Goal: Information Seeking & Learning: Learn about a topic

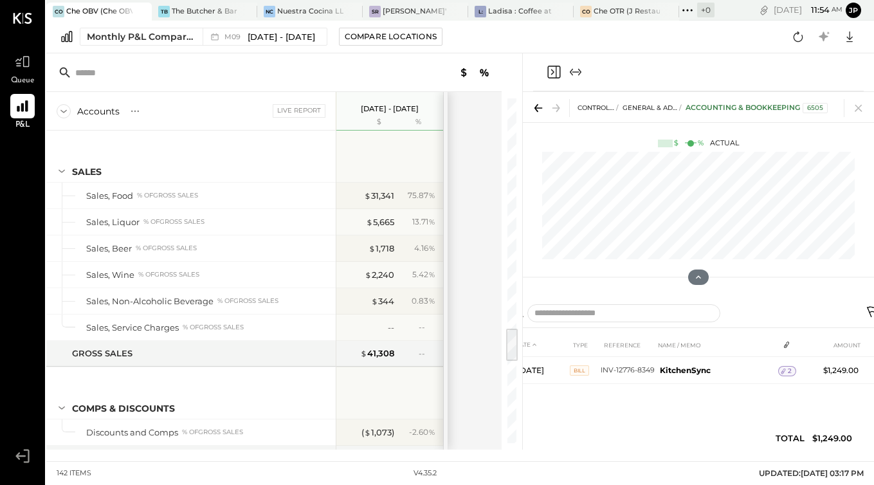
scroll to position [2273, 0]
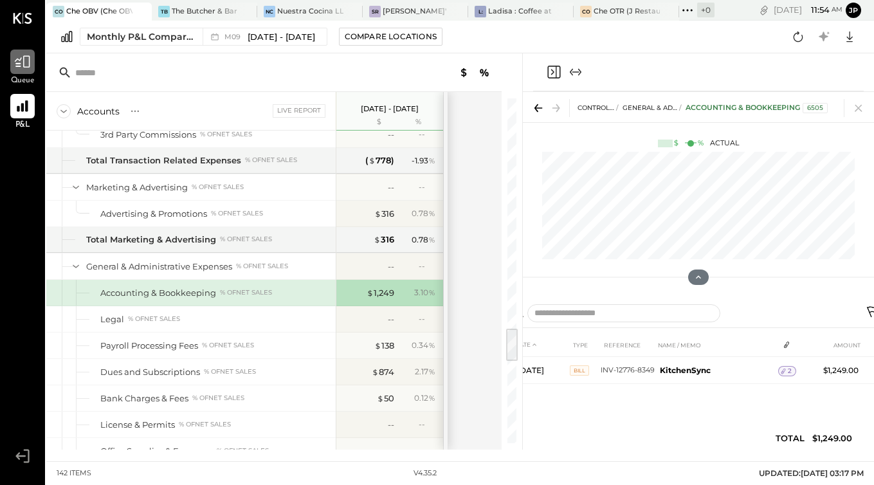
click at [19, 69] on icon at bounding box center [22, 61] width 17 height 17
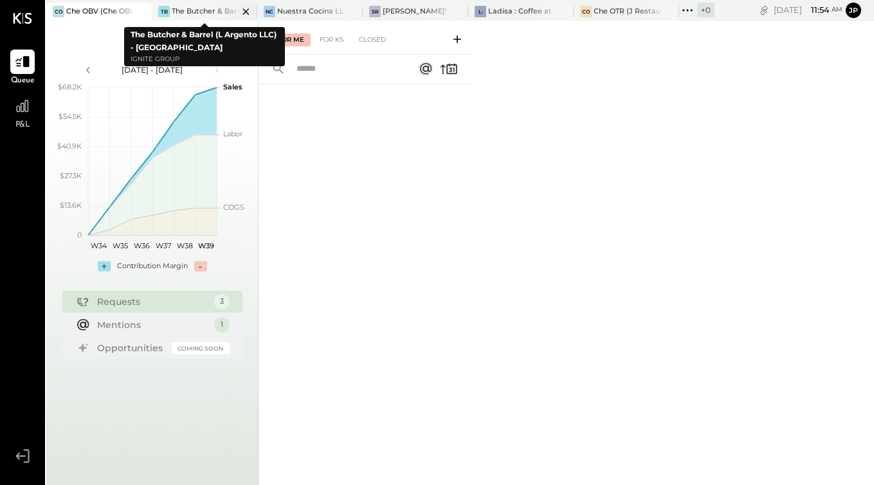
click at [199, 9] on div "The Butcher & Barrel (L Argento LLC) - [GEOGRAPHIC_DATA]" at bounding box center [205, 11] width 66 height 10
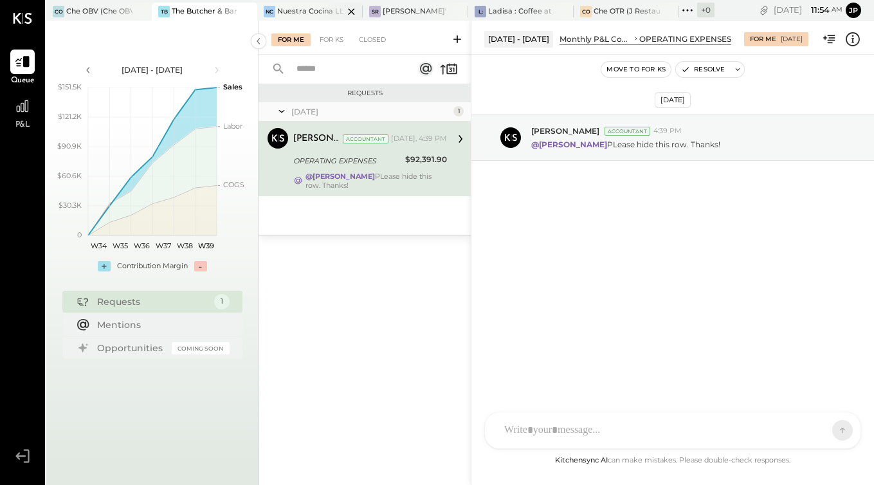
click at [302, 10] on div "Nuestra Cocina LLC - [GEOGRAPHIC_DATA]" at bounding box center [310, 11] width 66 height 10
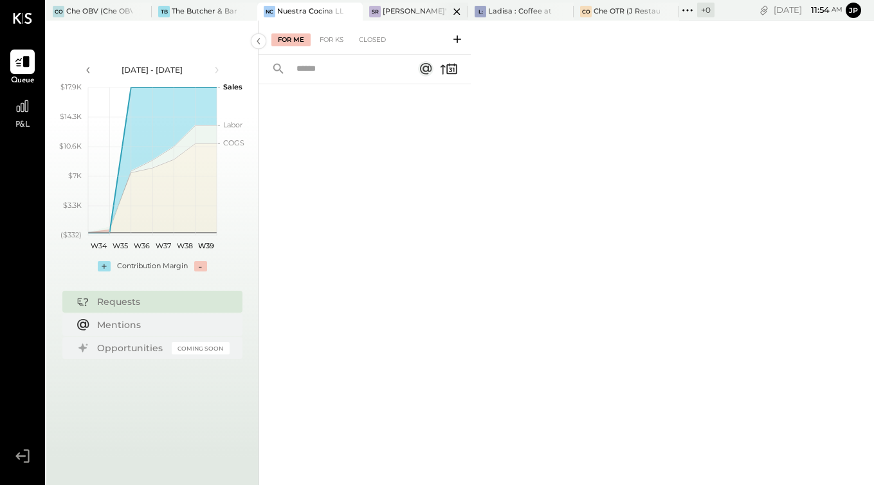
click at [396, 14] on div "[PERSON_NAME]' Rooftop - Ignite" at bounding box center [416, 11] width 66 height 10
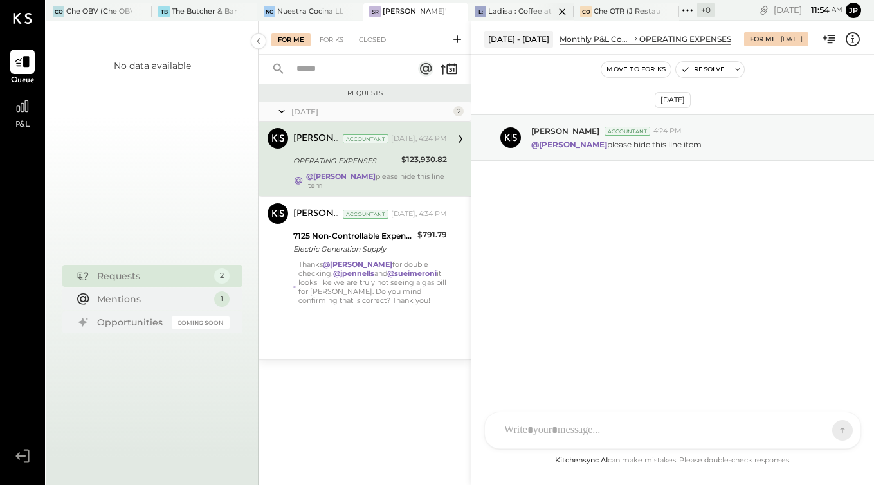
click at [509, 19] on div "L: Ladisa : Coffee at Lola's" at bounding box center [521, 12] width 106 height 18
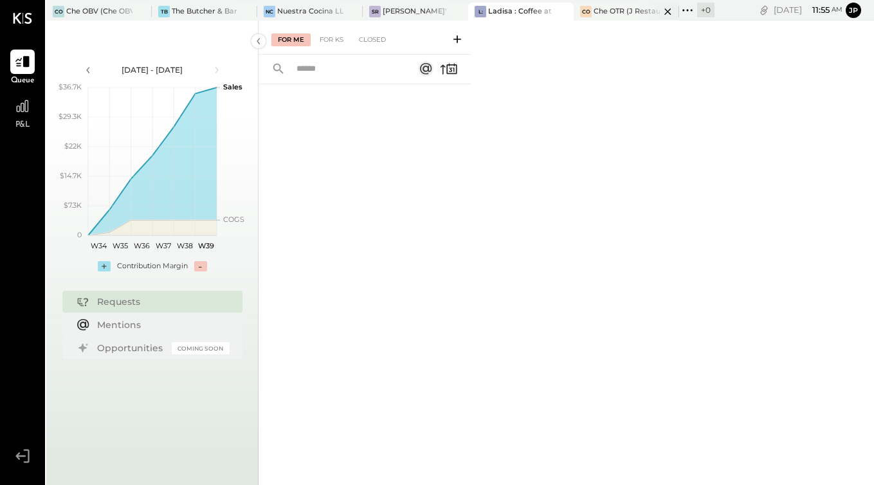
click at [612, 12] on div "Che OTR (J Restaurant LLC) - Ignite" at bounding box center [627, 11] width 66 height 10
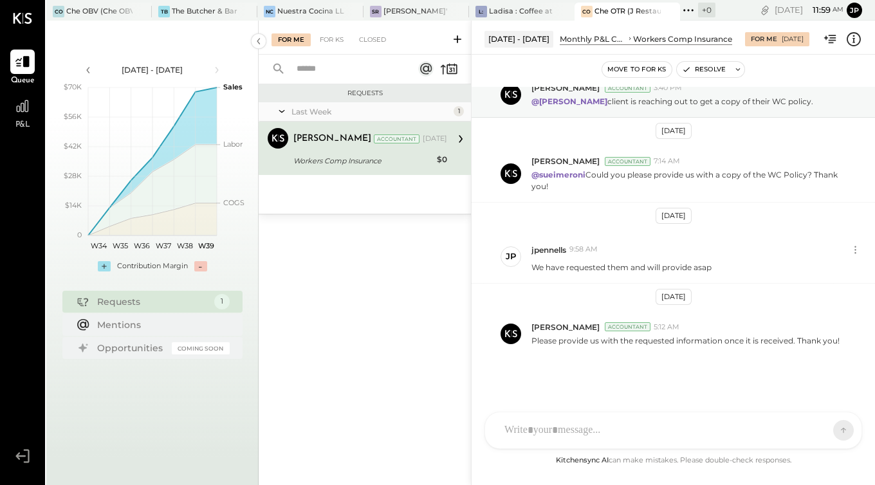
scroll to position [43, 0]
click at [411, 11] on div "[PERSON_NAME]' Rooftop - Ignite" at bounding box center [416, 11] width 66 height 10
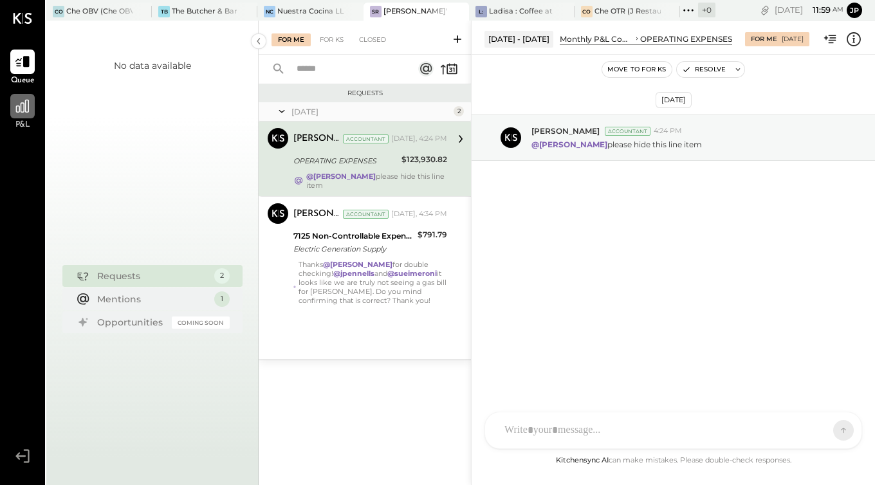
click at [28, 107] on icon at bounding box center [22, 106] width 17 height 17
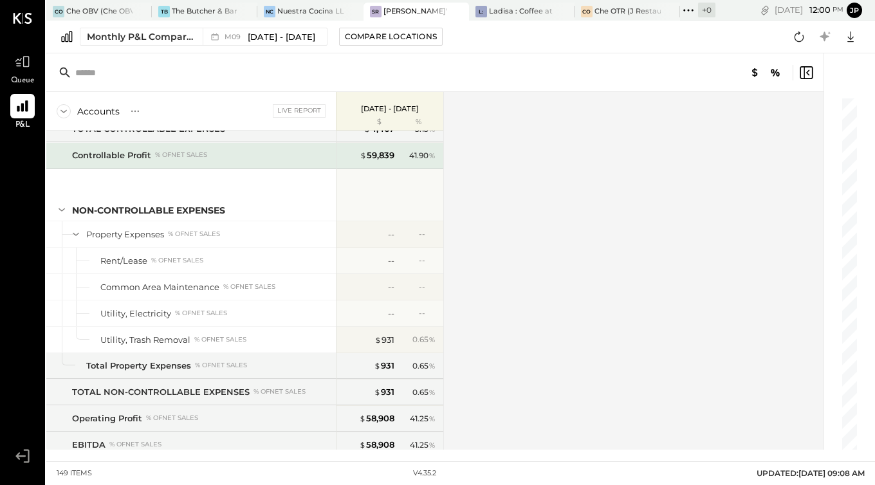
scroll to position [3076, 0]
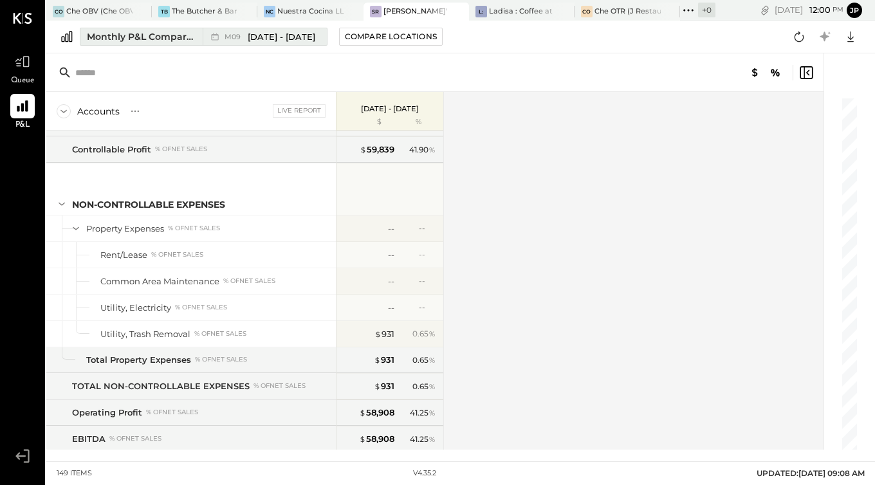
click at [291, 36] on span "[DATE] - [DATE]" at bounding box center [282, 37] width 68 height 12
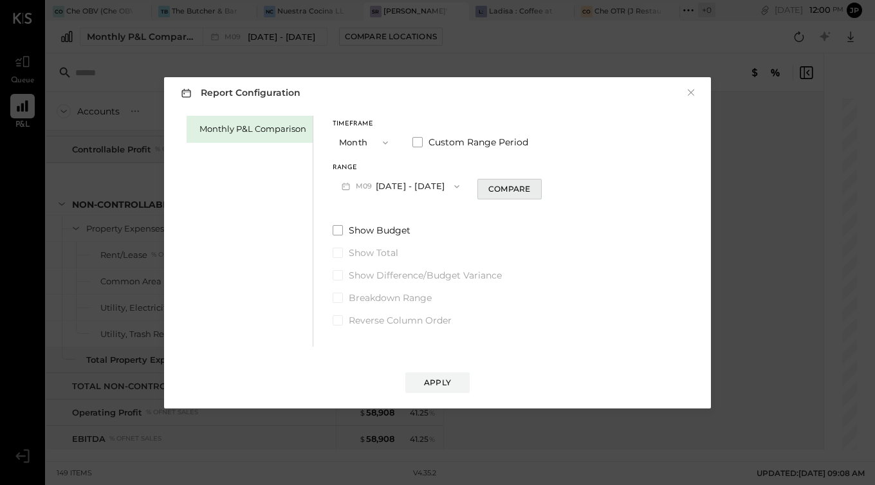
click at [496, 191] on div "Compare" at bounding box center [509, 188] width 42 height 11
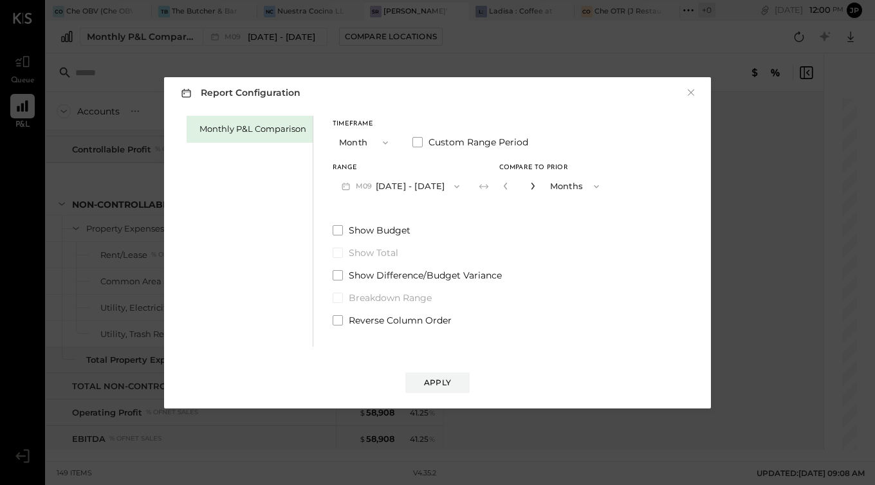
click at [531, 188] on icon "button" at bounding box center [533, 186] width 8 height 8
type input "*"
click at [424, 388] on button "Apply" at bounding box center [437, 382] width 64 height 21
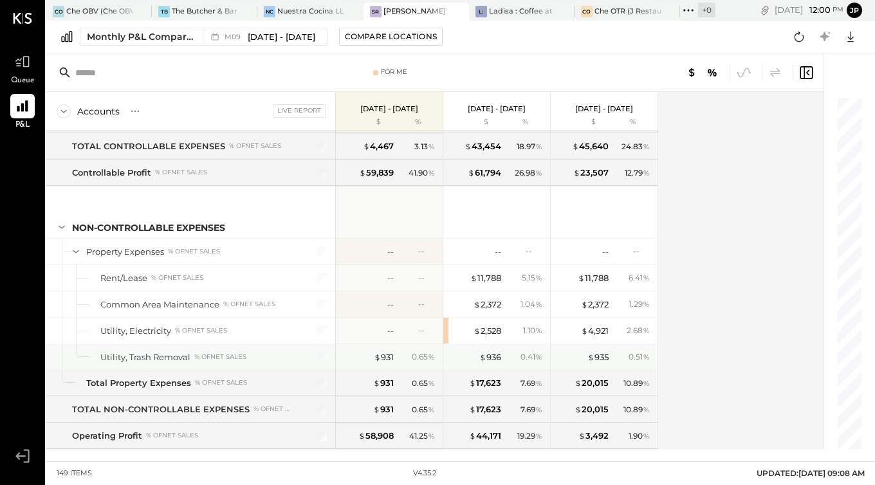
scroll to position [3038, 0]
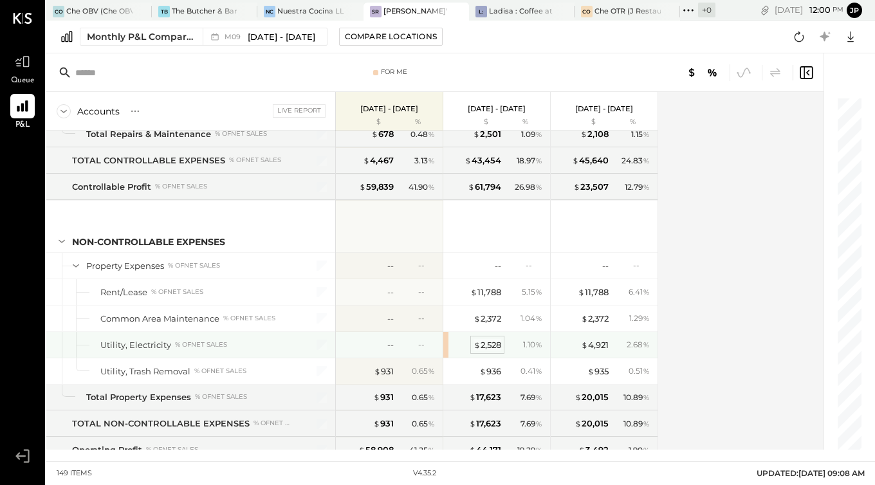
click at [481, 345] on div "$ 2,528" at bounding box center [487, 345] width 28 height 12
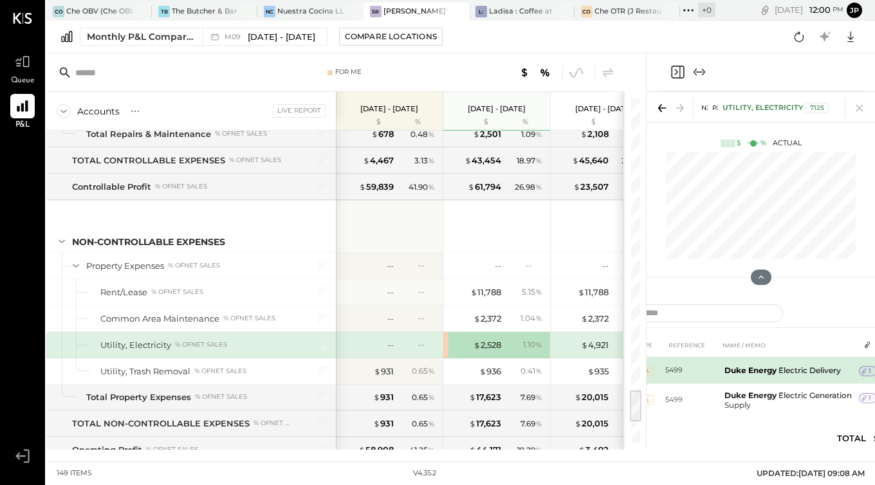
click at [750, 374] on b "Duke Energy" at bounding box center [750, 370] width 52 height 10
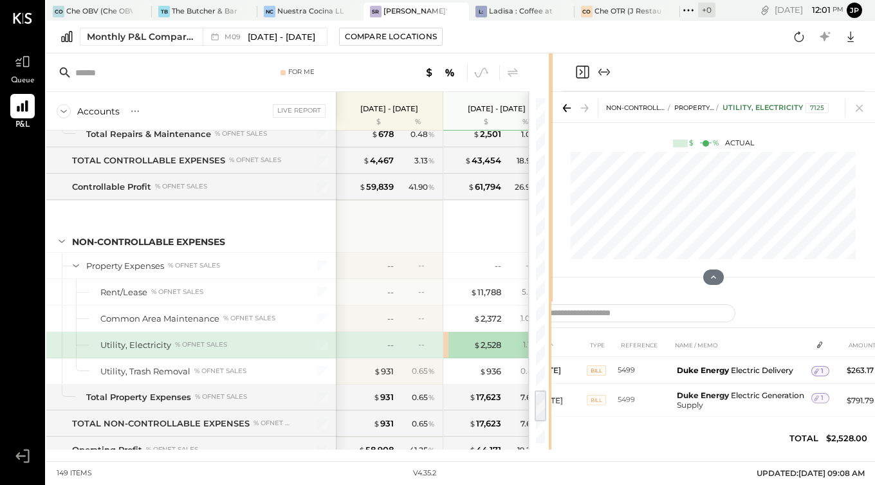
drag, startPoint x: 645, startPoint y: 73, endPoint x: 552, endPoint y: 84, distance: 93.9
click at [551, 84] on div "For Me Accounts S % GL Live Report [DATE] - [DATE] $ % [DATE] - [DATE] $ % [DAT…" at bounding box center [460, 251] width 829 height 396
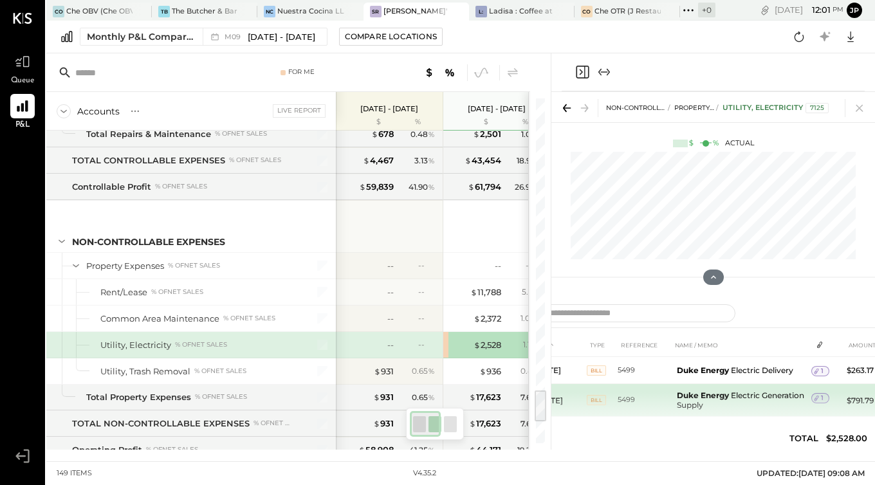
click at [594, 398] on span "Bill" at bounding box center [596, 400] width 19 height 10
click at [594, 401] on span "Bill" at bounding box center [596, 400] width 19 height 10
click at [821, 398] on span "1" at bounding box center [822, 398] width 3 height 9
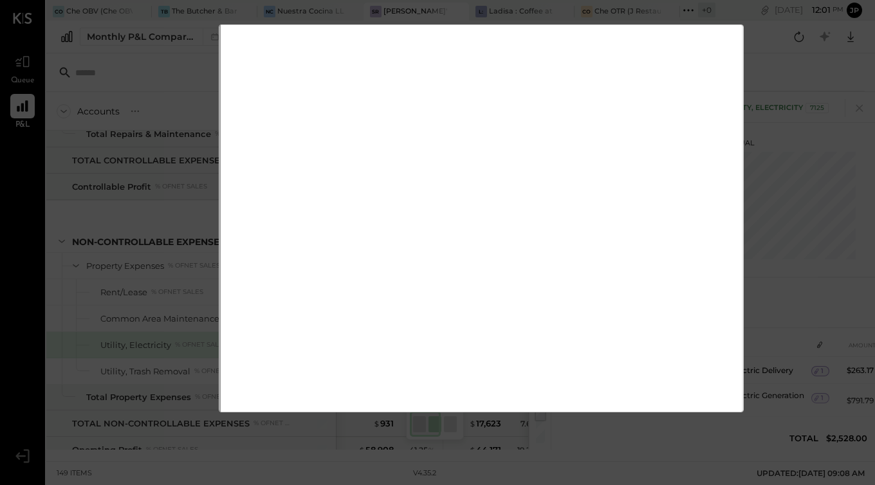
scroll to position [138, 0]
click at [224, 8] on div "$791.79 Download Duke Energy [DATE] [DATE]" at bounding box center [437, 242] width 875 height 485
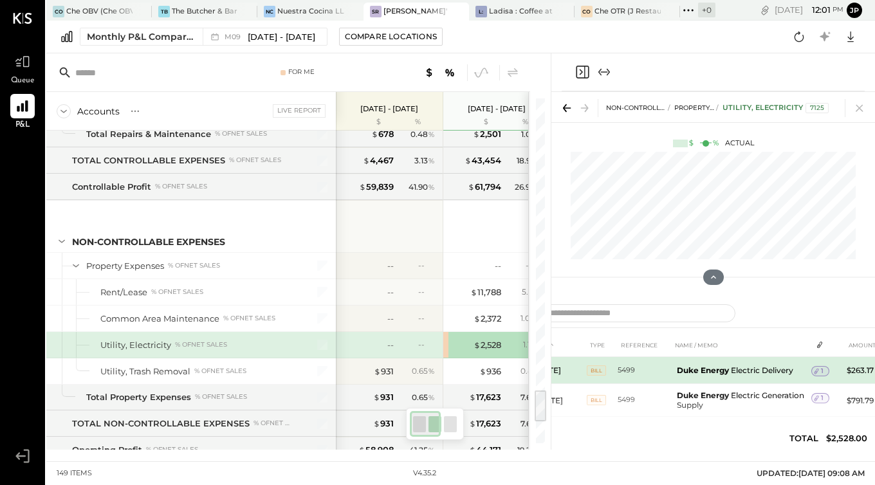
click at [818, 371] on icon at bounding box center [816, 371] width 9 height 9
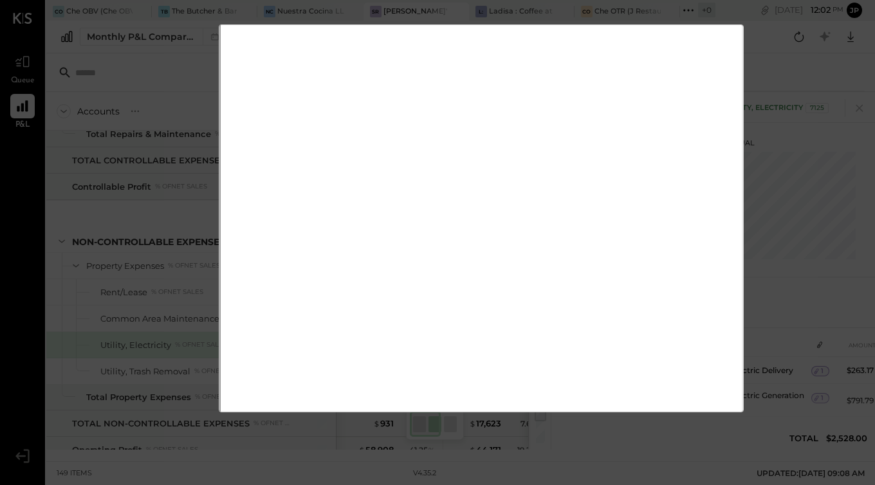
click at [179, 25] on div "$263.17 Download Duke Energy [DATE] [DATE]" at bounding box center [437, 242] width 875 height 485
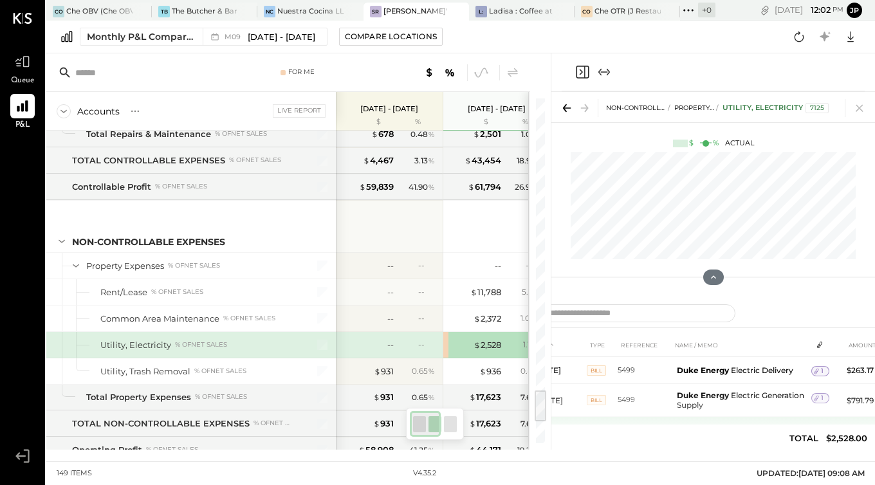
click at [695, 436] on td "Duke Energy Electric Delivery" at bounding box center [742, 430] width 140 height 27
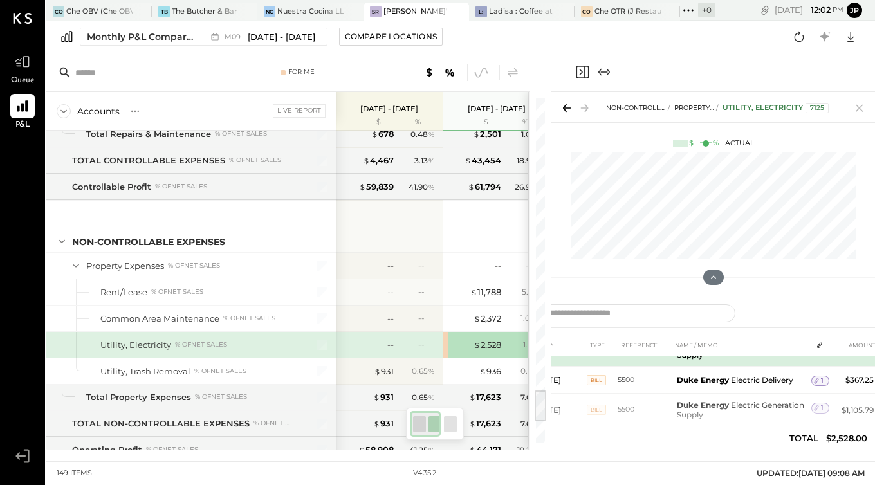
scroll to position [51, 0]
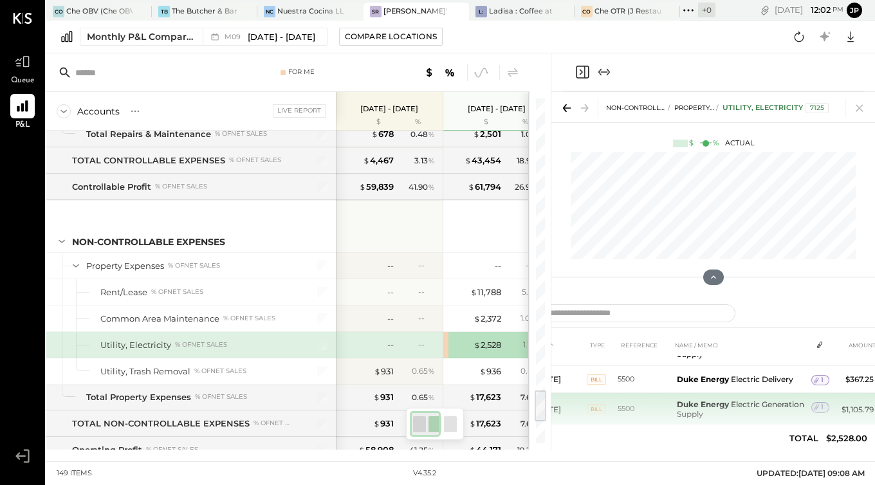
click at [729, 400] on td "Duke Energy Electric Generation Supply" at bounding box center [742, 409] width 140 height 33
click at [818, 408] on icon at bounding box center [816, 407] width 9 height 9
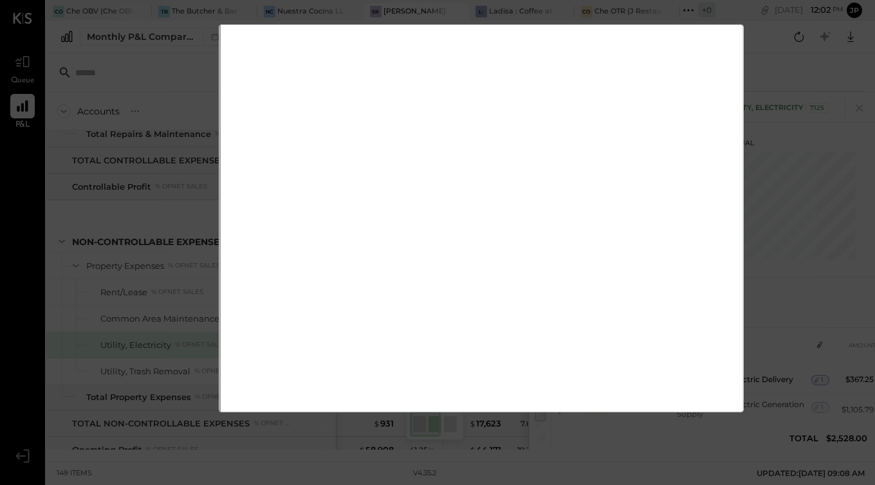
scroll to position [0, 0]
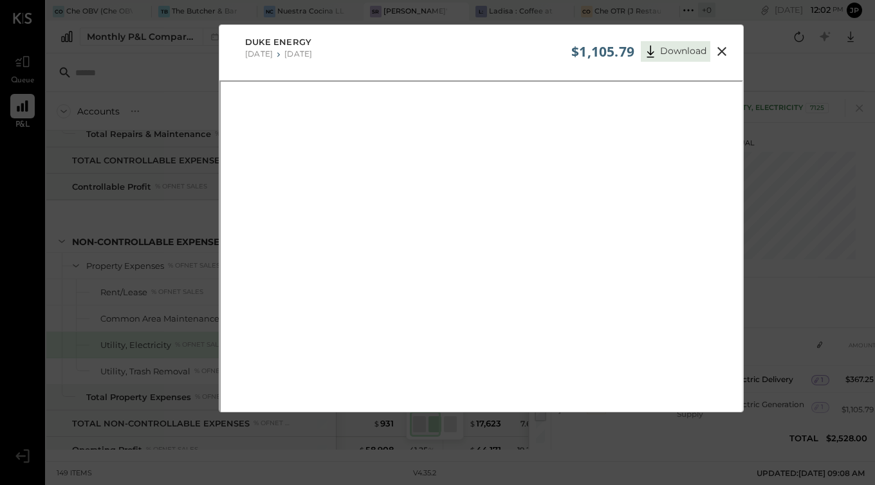
click at [721, 50] on icon at bounding box center [721, 51] width 9 height 9
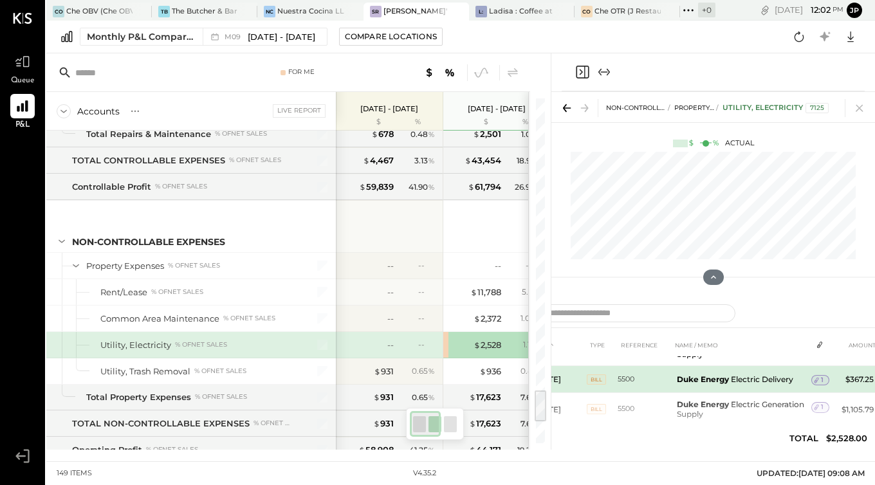
click at [821, 378] on span "1" at bounding box center [822, 380] width 3 height 9
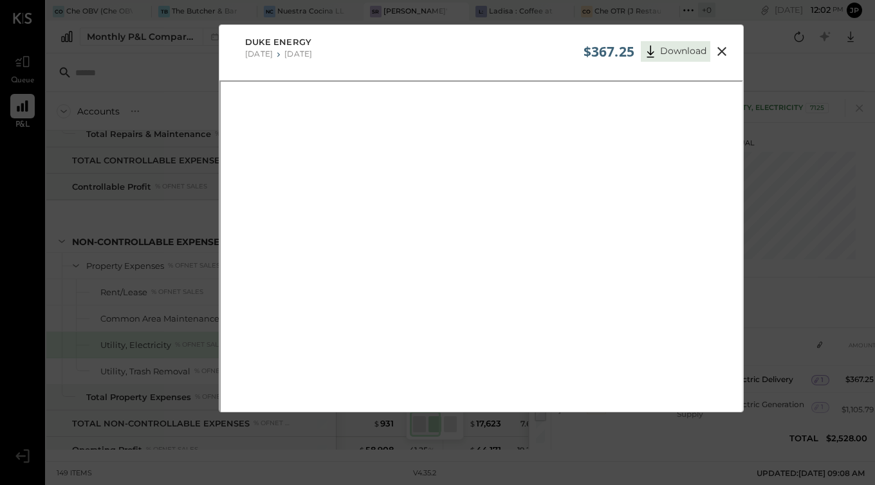
click at [715, 50] on icon at bounding box center [721, 51] width 15 height 15
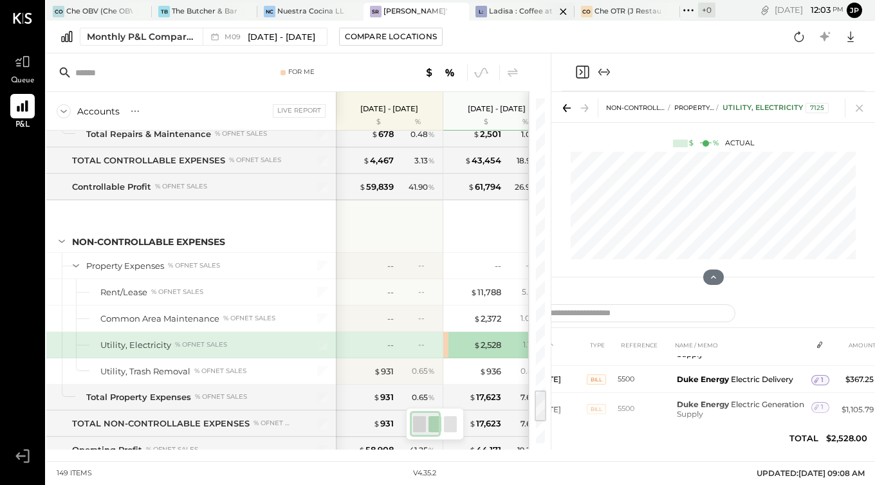
click at [508, 12] on div "Ladisa : Coffee at Lola's" at bounding box center [522, 11] width 66 height 10
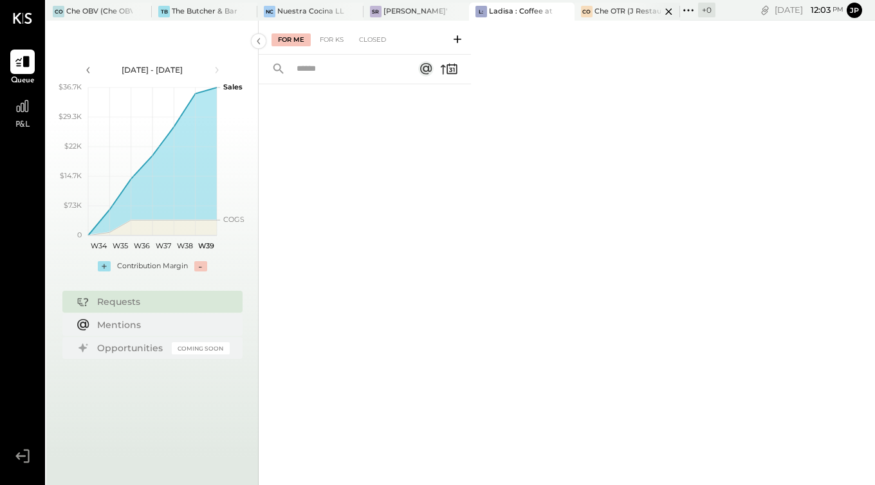
click at [601, 10] on div "Che OTR (J Restaurant LLC) - Ignite" at bounding box center [627, 11] width 66 height 10
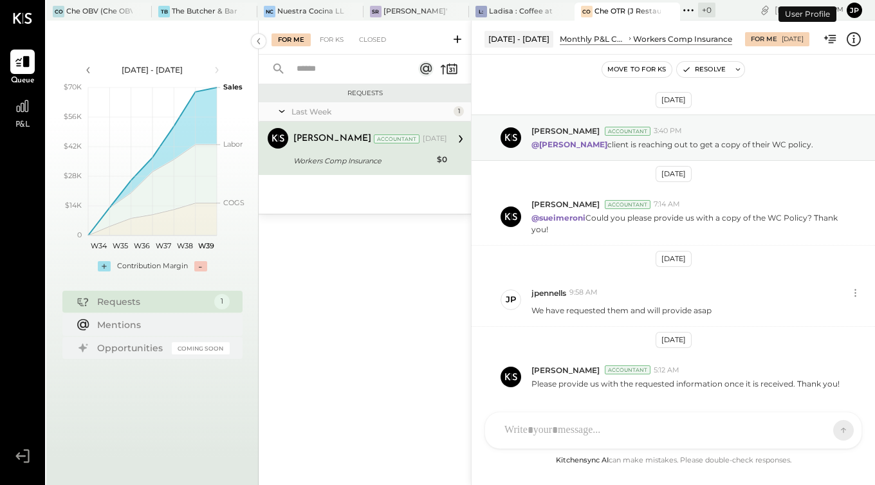
scroll to position [43, 0]
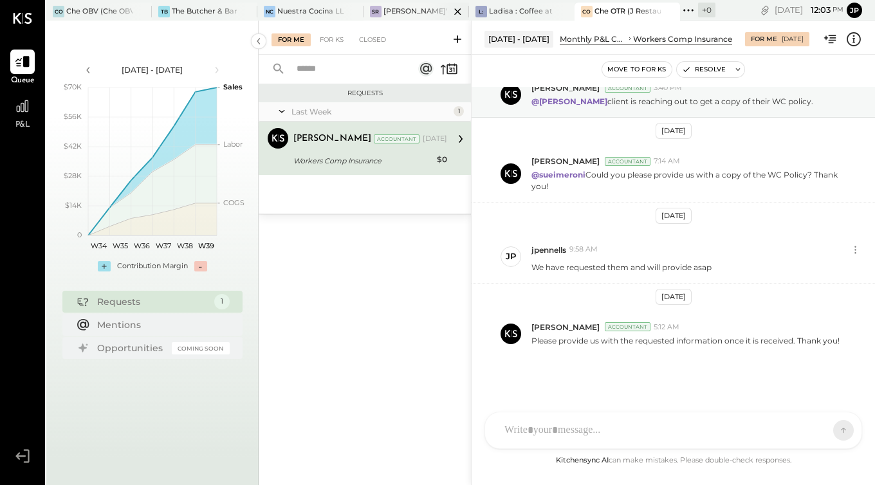
click at [397, 10] on div "[PERSON_NAME]' Rooftop - Ignite" at bounding box center [416, 11] width 66 height 10
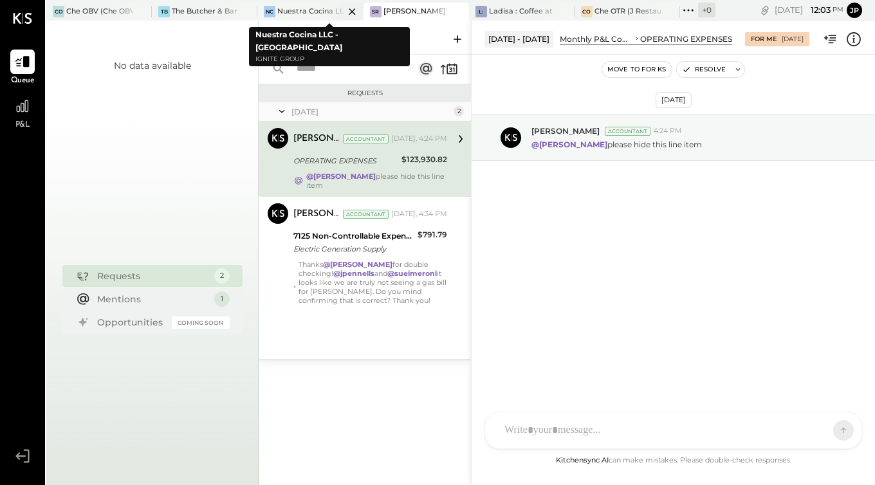
click at [302, 8] on div "Queue P&L v 4.35.2 CO Che OBV (Che OBV LLC) - Ignite TB The Butcher & Barrel (L…" at bounding box center [437, 242] width 875 height 485
click at [302, 14] on div "Nuestra Cocina LLC - [GEOGRAPHIC_DATA]" at bounding box center [310, 11] width 66 height 10
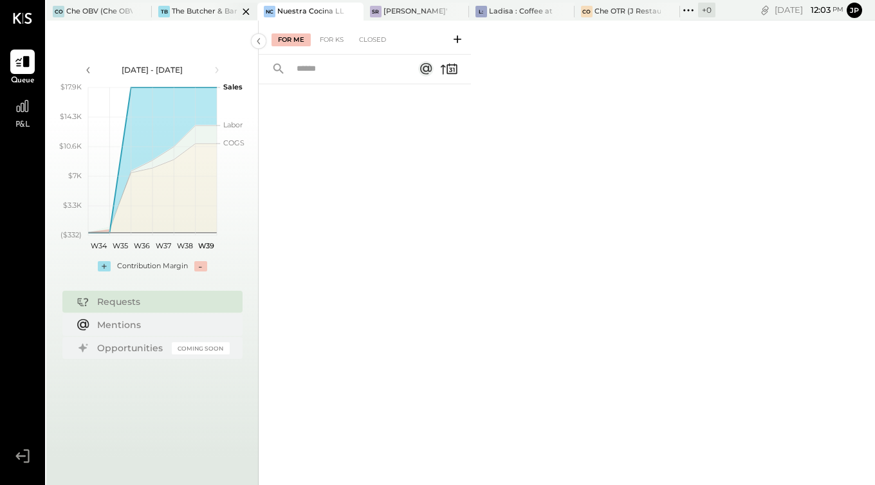
click at [228, 14] on div at bounding box center [234, 11] width 45 height 17
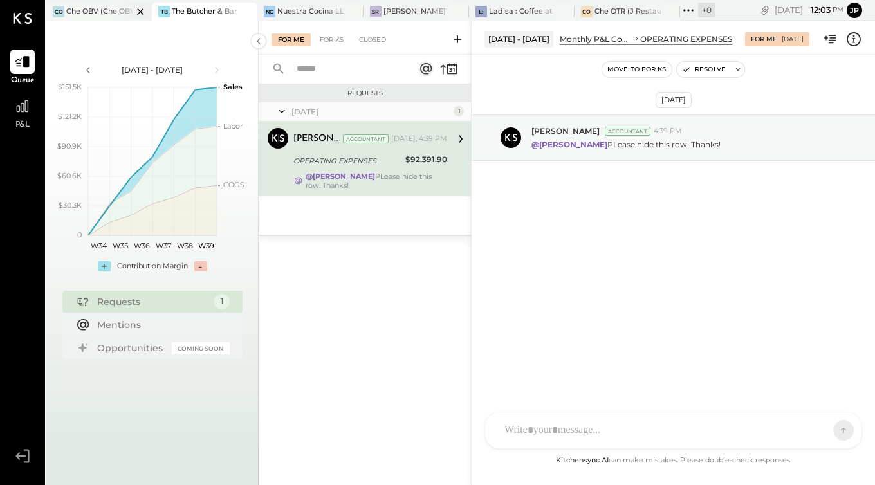
click at [109, 15] on div at bounding box center [129, 11] width 45 height 17
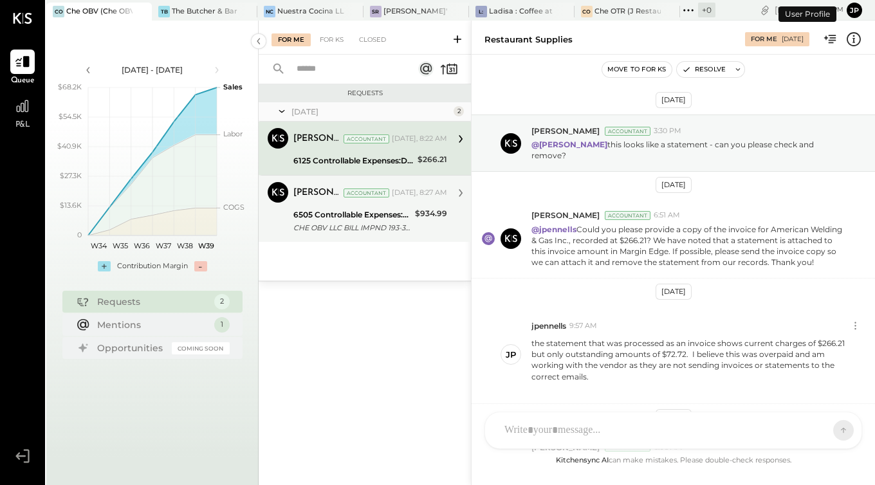
scroll to position [372, 0]
